Goal: Register for event/course

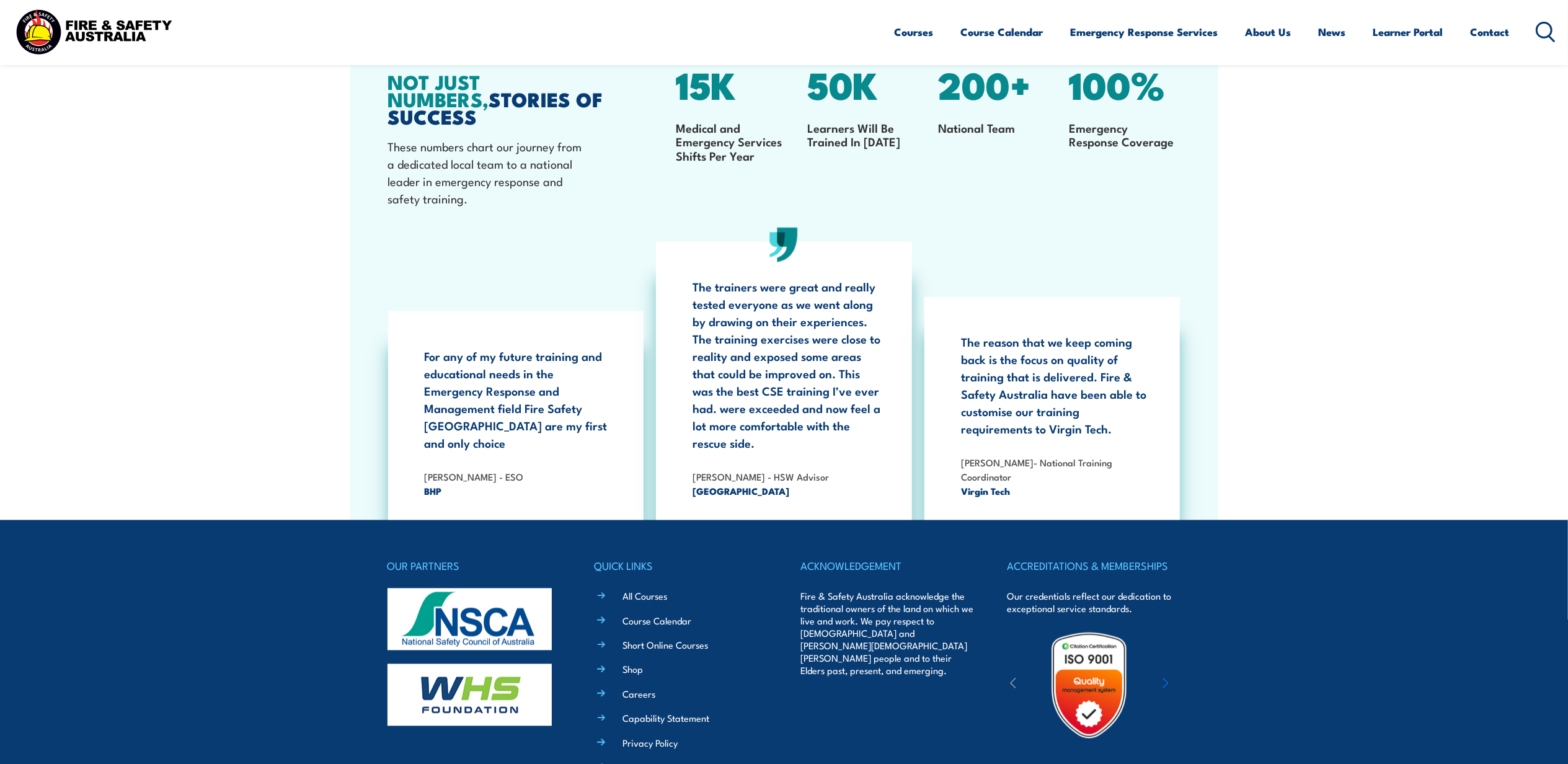
scroll to position [2373, 0]
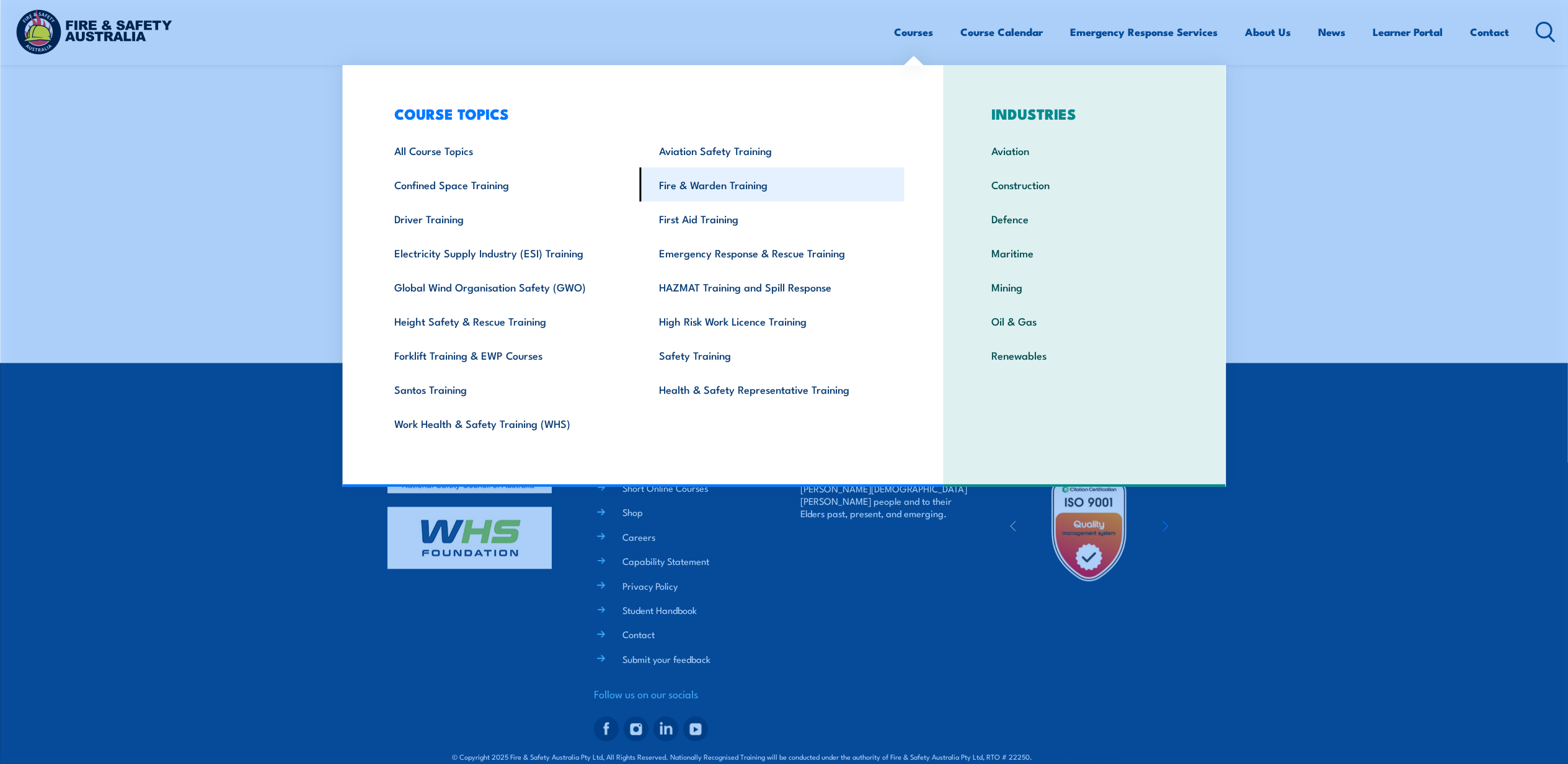
click at [754, 185] on link "Fire & Warden Training" at bounding box center [772, 185] width 265 height 34
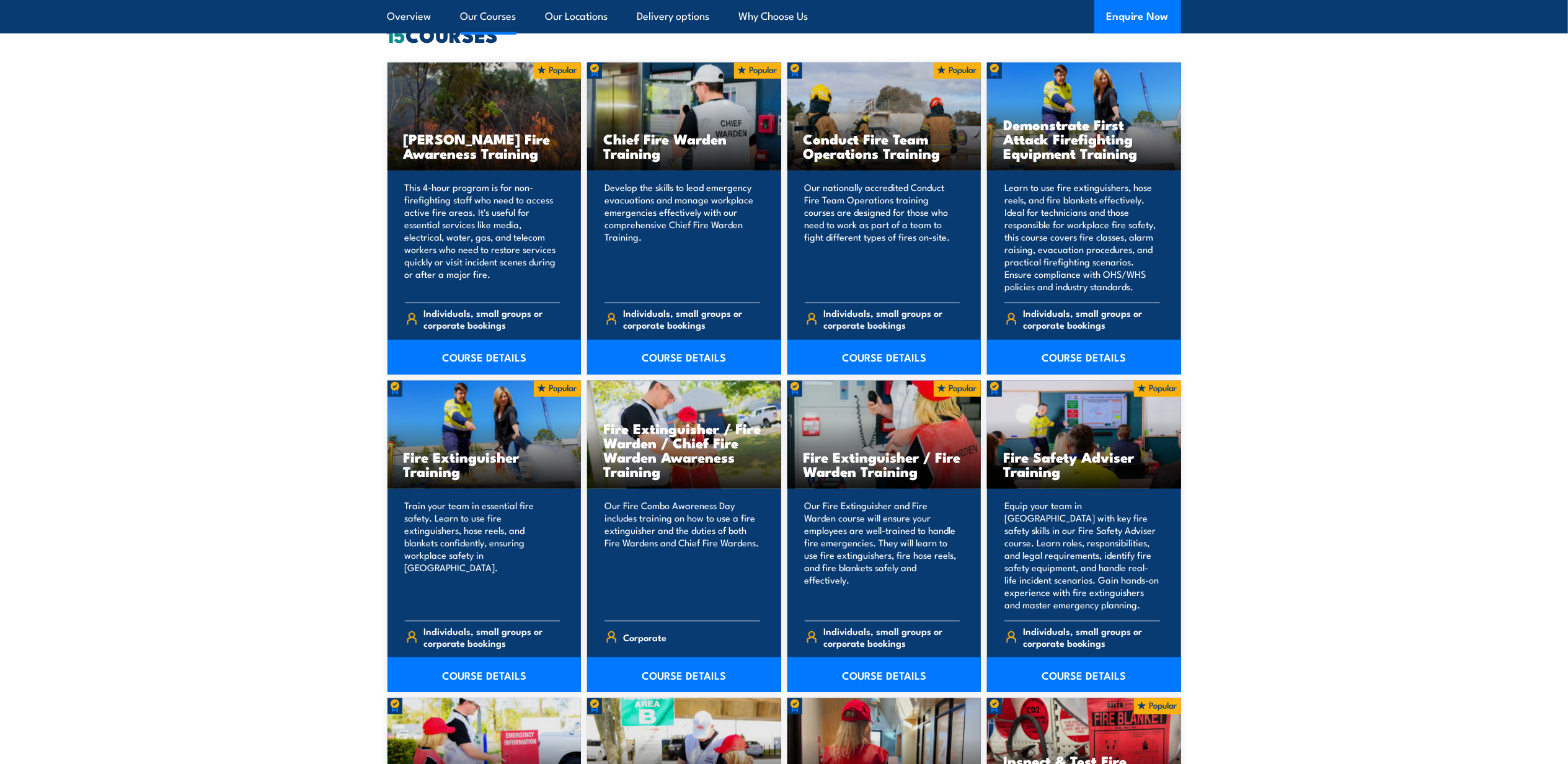
scroll to position [1157, 0]
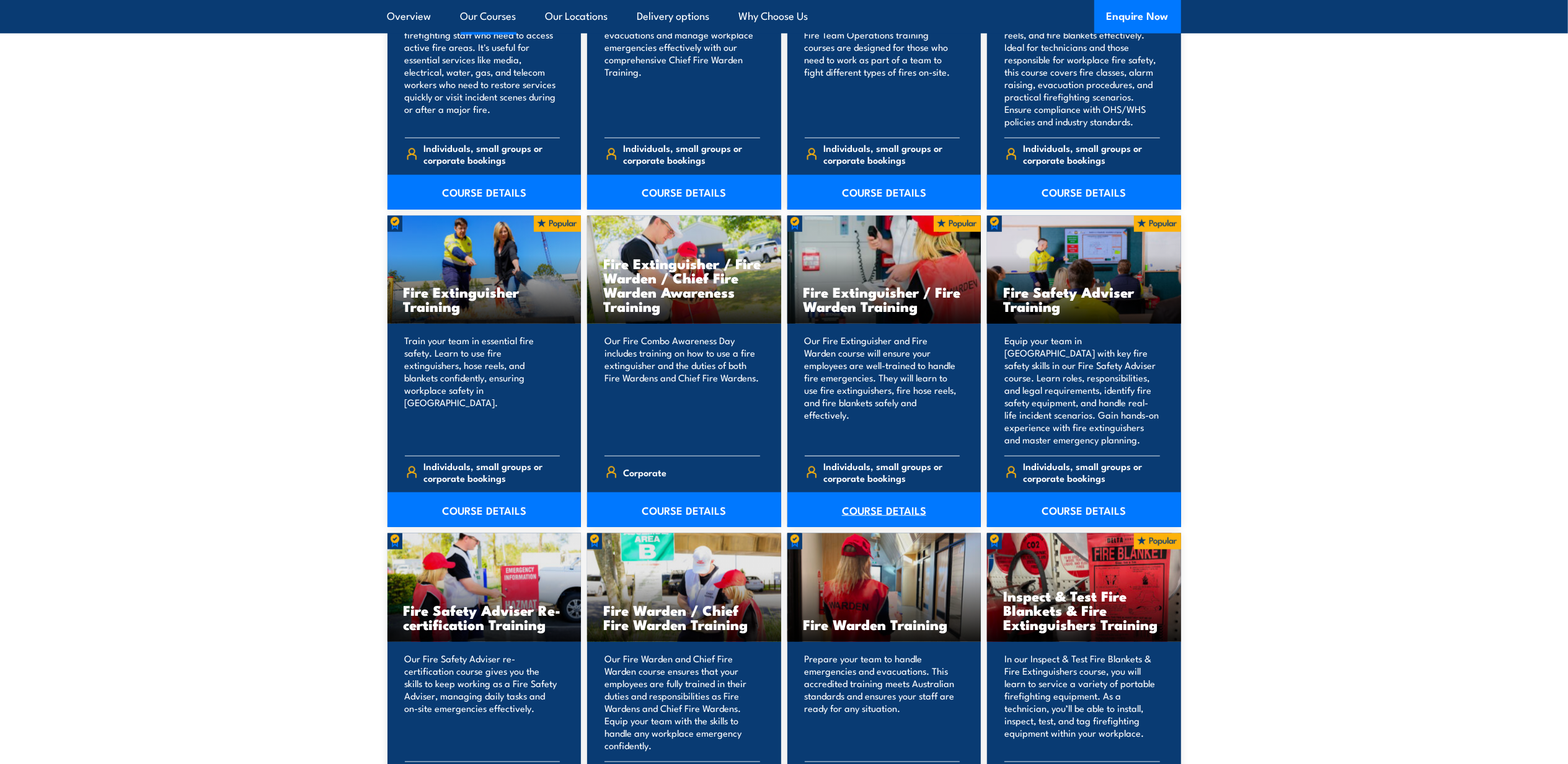
click at [910, 517] on link "COURSE DETAILS" at bounding box center [884, 509] width 194 height 34
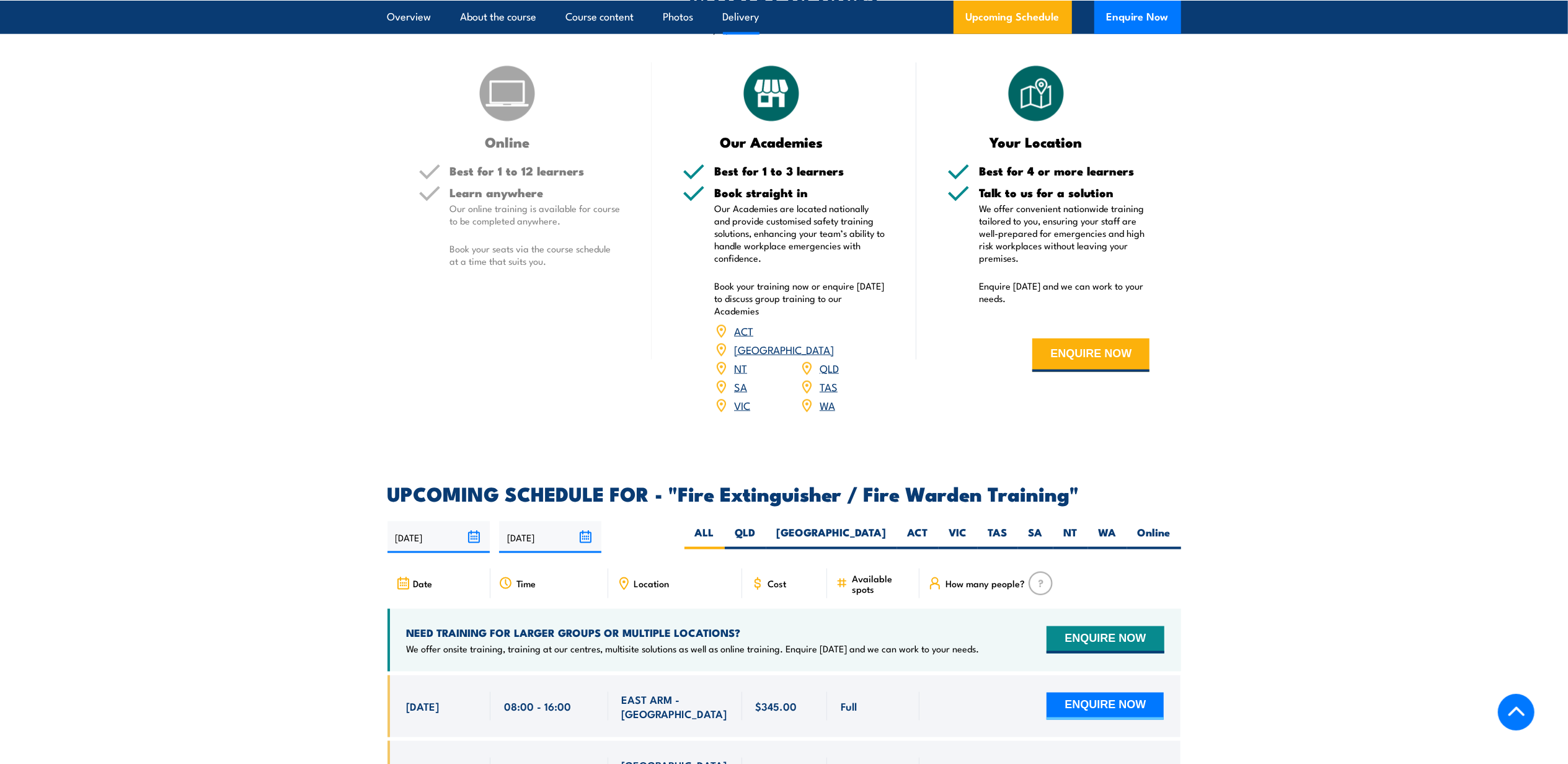
scroll to position [1819, 0]
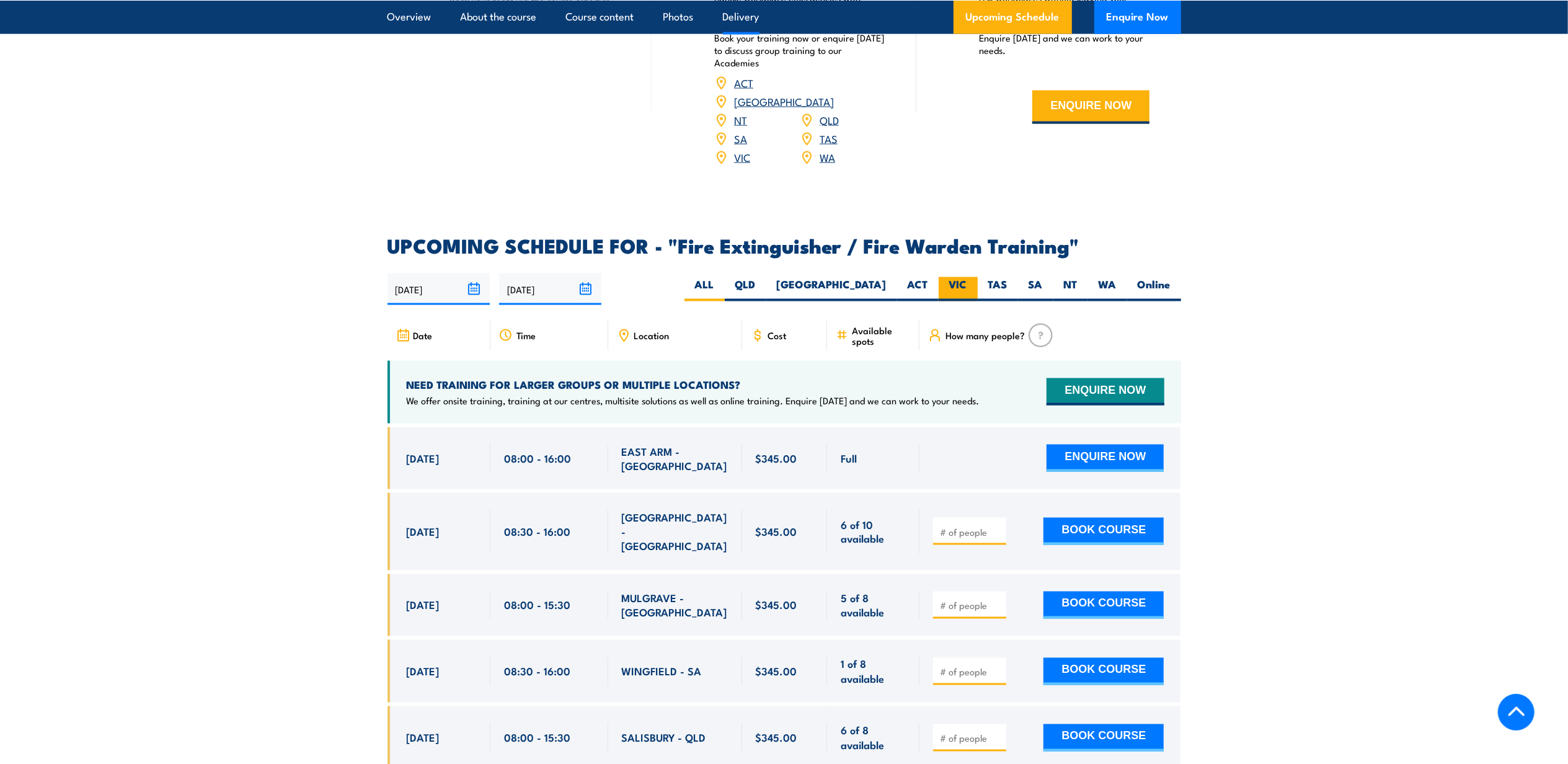
click at [953, 277] on label "VIC" at bounding box center [958, 289] width 39 height 24
click at [967, 277] on input "VIC" at bounding box center [971, 281] width 8 height 8
radio input "true"
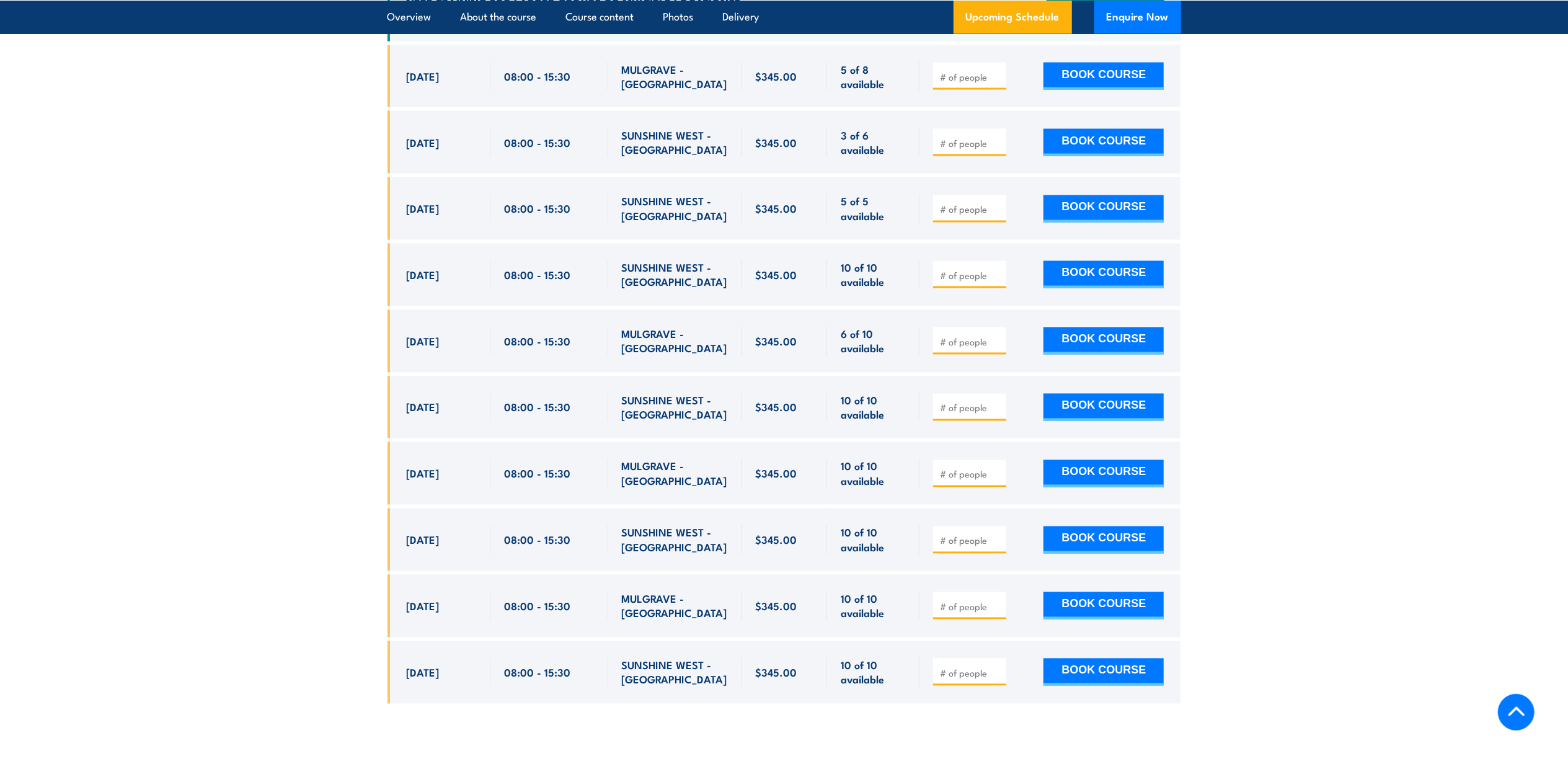
scroll to position [2118, 0]
